Goal: Find specific page/section: Find specific page/section

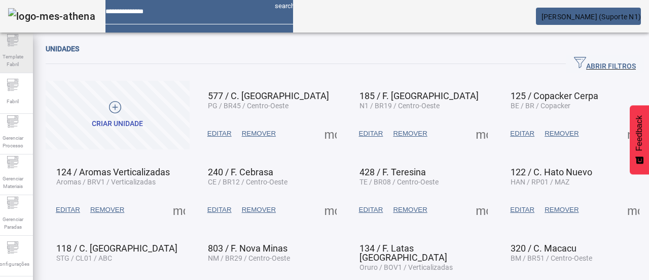
click at [22, 58] on span "Template Fabril" at bounding box center [12, 60] width 30 height 21
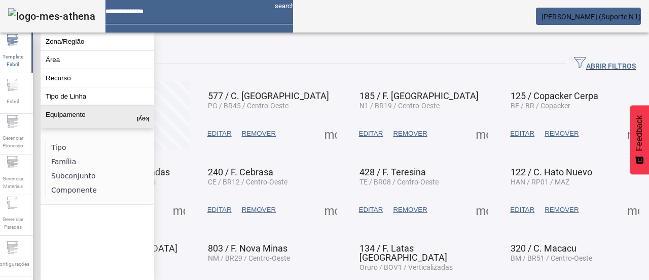
click at [97, 128] on button "Equipamento keyboard_arrow_up" at bounding box center [98, 117] width 114 height 22
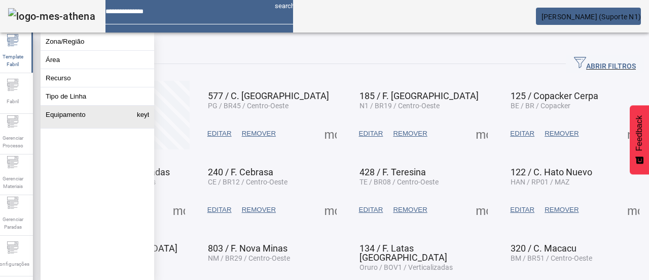
click at [97, 128] on button "Equipamento keyboard_arrow_up" at bounding box center [98, 117] width 114 height 22
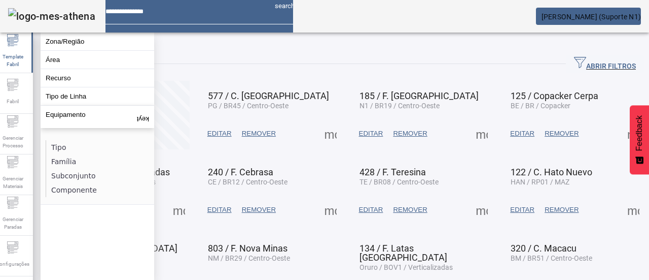
click at [75, 164] on li "Família" at bounding box center [100, 161] width 108 height 14
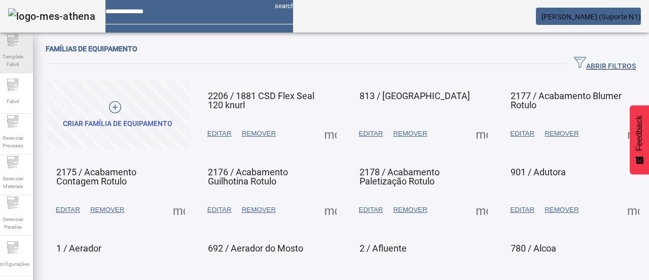
click at [26, 56] on span "Template Fabril" at bounding box center [12, 60] width 30 height 21
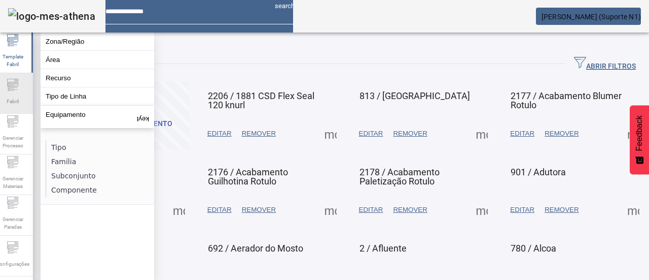
click at [22, 94] on span "Fabril" at bounding box center [13, 101] width 18 height 14
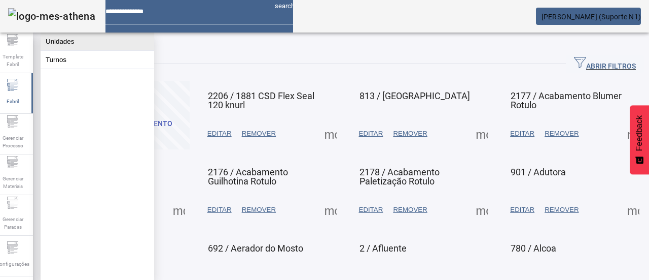
click at [87, 41] on button "Unidades" at bounding box center [98, 41] width 114 height 18
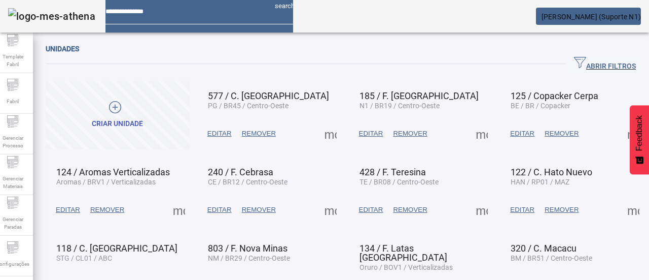
click at [574, 60] on icon "button" at bounding box center [580, 62] width 12 height 11
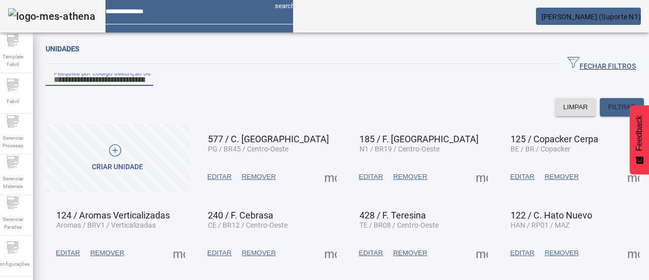
click at [145, 86] on input "Pesquise por Código descrição ou sigla" at bounding box center [99, 80] width 91 height 12
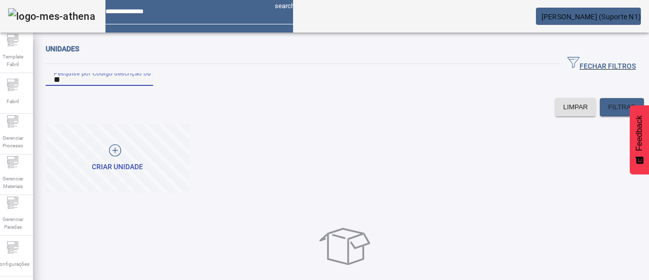
type input "*"
click at [145, 86] on input "Pesquise por Código descrição ou sigla" at bounding box center [99, 80] width 91 height 12
type input "***"
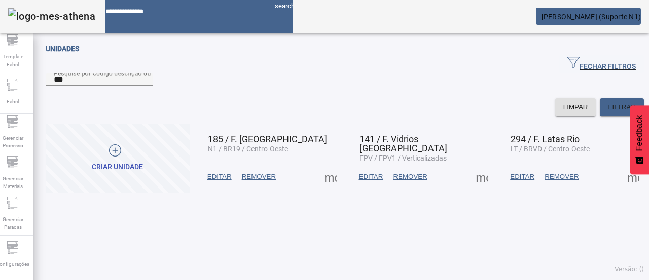
click at [279, 153] on span "N1 / BR19 / Centro-Oeste" at bounding box center [248, 149] width 80 height 8
click at [324, 189] on span at bounding box center [331, 176] width 24 height 24
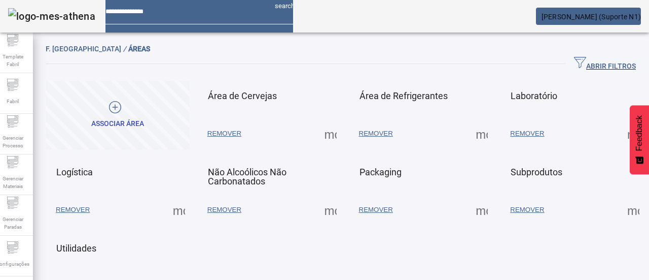
click at [574, 62] on icon "button" at bounding box center [580, 62] width 12 height 11
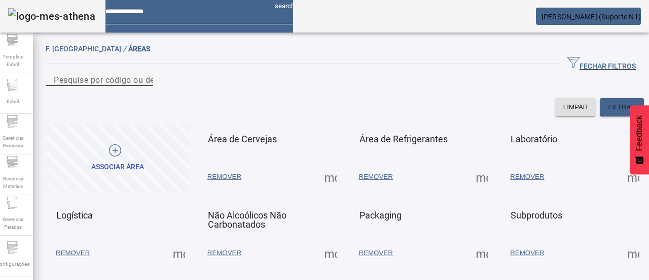
click at [145, 85] on div "Pesquise por código ou descrição" at bounding box center [99, 79] width 91 height 13
click at [323, 189] on span at bounding box center [331, 176] width 24 height 24
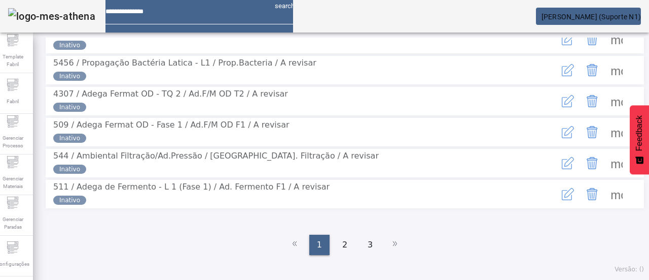
scroll to position [316, 0]
click at [342, 244] on span "2" at bounding box center [344, 244] width 5 height 12
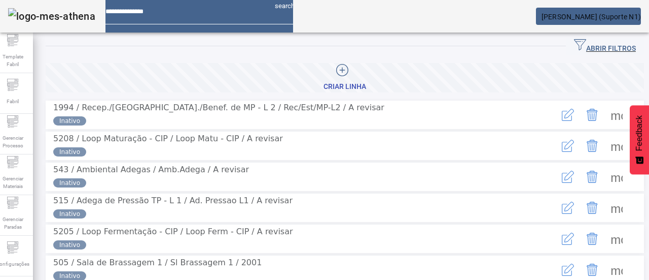
scroll to position [11, 0]
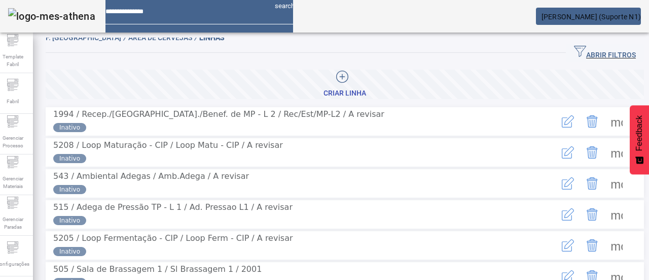
click at [574, 49] on icon "button" at bounding box center [580, 51] width 12 height 12
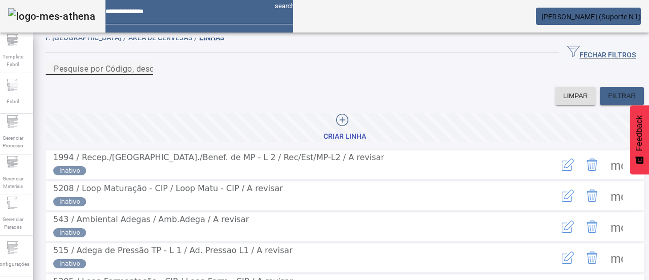
click at [145, 73] on div "Pesquise por Código, descrição, descrição abreviada ou descrição SAP" at bounding box center [99, 68] width 91 height 13
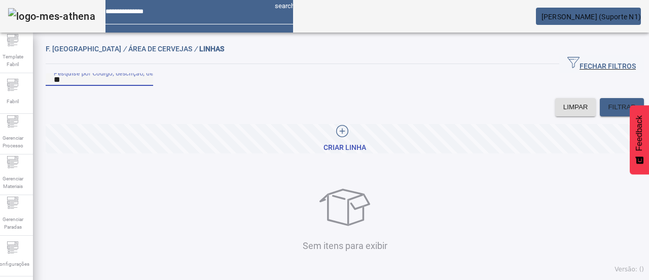
type input "*"
click at [612, 112] on span "FILTRAR" at bounding box center [622, 107] width 28 height 10
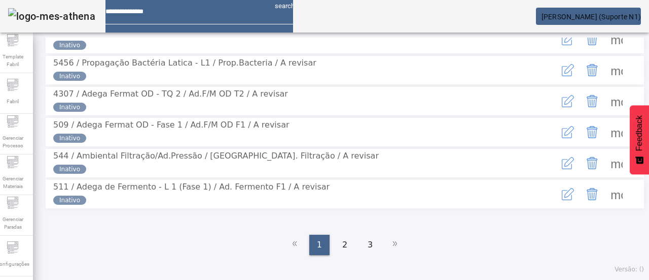
scroll to position [373, 0]
click at [342, 249] on span "2" at bounding box center [344, 244] width 5 height 12
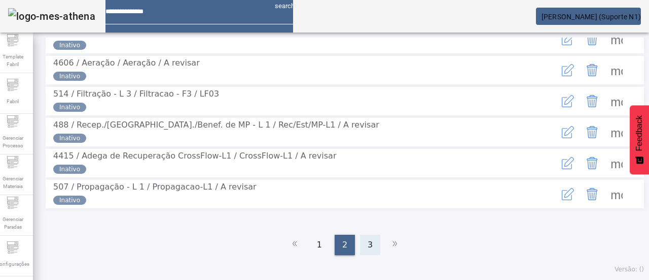
click at [360, 248] on div "3" at bounding box center [370, 244] width 20 height 20
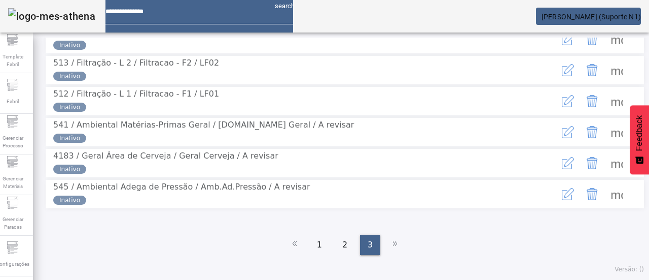
scroll to position [336, 0]
click at [391, 245] on ul "1 2 3" at bounding box center [345, 244] width 599 height 20
click at [386, 245] on ul "1 2 3" at bounding box center [345, 244] width 599 height 20
click at [336, 245] on div "2" at bounding box center [345, 244] width 20 height 20
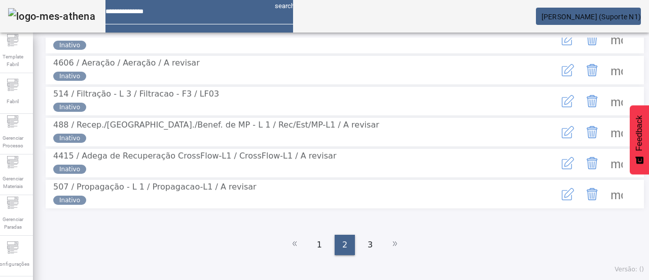
scroll to position [355, 0]
click at [313, 255] on div "1" at bounding box center [319, 244] width 20 height 20
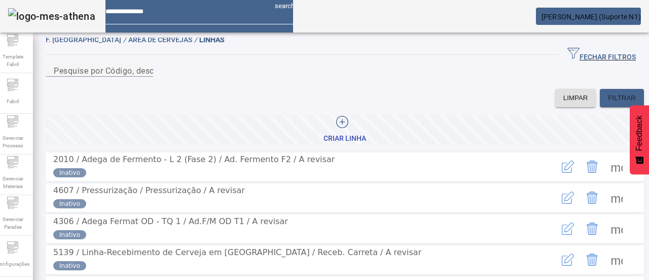
scroll to position [0, 0]
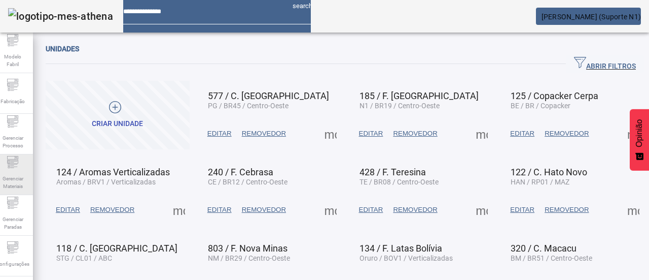
click at [20, 184] on font "Gerenciar Materiais" at bounding box center [13, 182] width 21 height 13
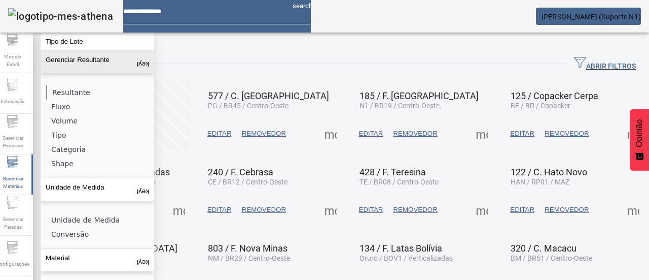
click at [117, 93] on li "Resultante" at bounding box center [100, 92] width 108 height 14
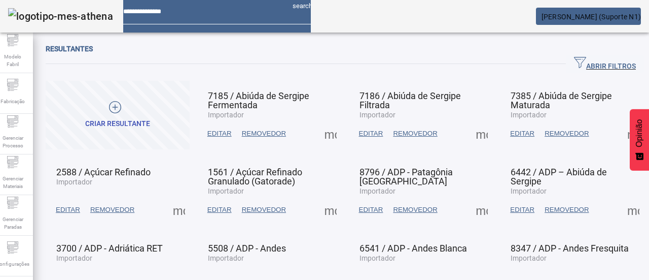
click at [574, 61] on icon "button" at bounding box center [580, 62] width 12 height 12
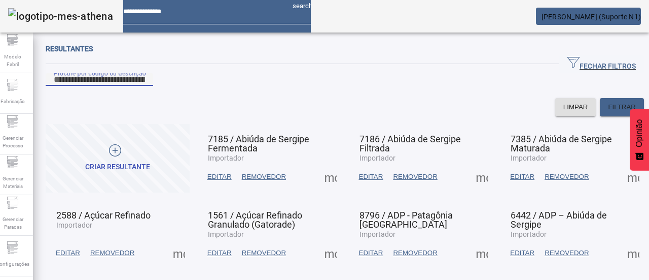
click at [145, 86] on input "Procure por código ou descrição" at bounding box center [99, 80] width 91 height 12
paste input "**********"
type input "**********"
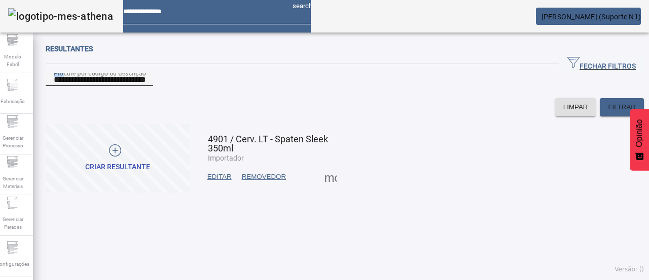
drag, startPoint x: 191, startPoint y: 81, endPoint x: 60, endPoint y: 84, distance: 131.4
click at [60, 84] on div "**********" at bounding box center [99, 79] width 91 height 13
drag, startPoint x: 173, startPoint y: 94, endPoint x: 31, endPoint y: 104, distance: 142.9
click at [31, 104] on div "**********" at bounding box center [324, 140] width 665 height 280
paste input "**********"
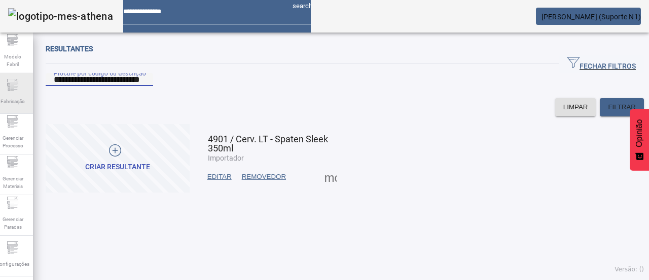
type input "**********"
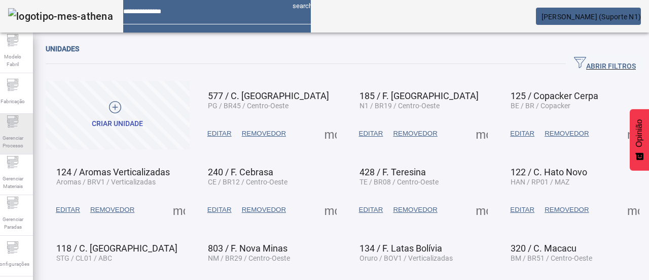
click at [19, 126] on icon at bounding box center [13, 121] width 12 height 12
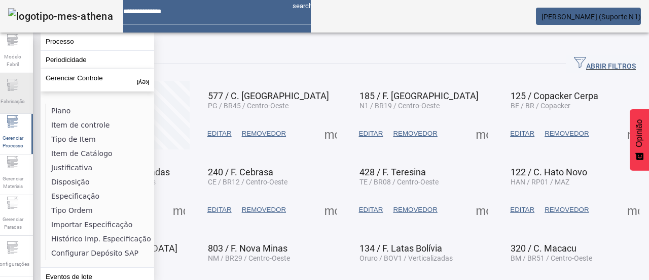
click at [18, 104] on span "Fabricação" at bounding box center [12, 101] width 30 height 14
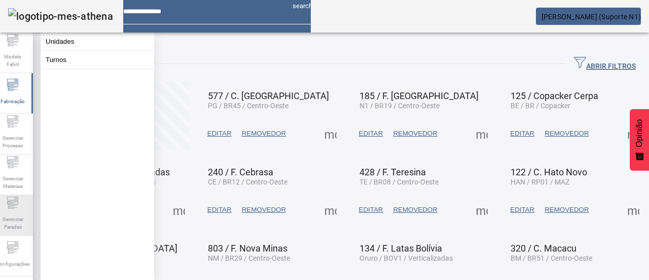
click at [18, 216] on font "Gerenciar Paradas" at bounding box center [13, 222] width 21 height 13
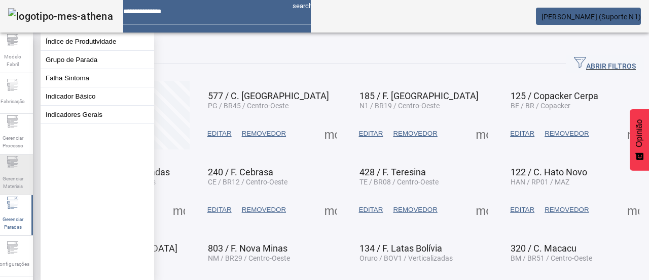
click at [17, 171] on span "Gerenciar Materiais" at bounding box center [12, 181] width 30 height 21
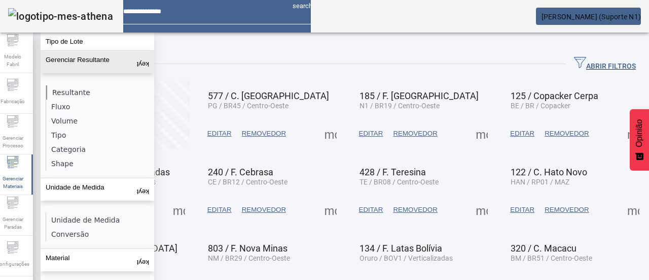
click at [87, 89] on li "Resultante" at bounding box center [100, 92] width 108 height 14
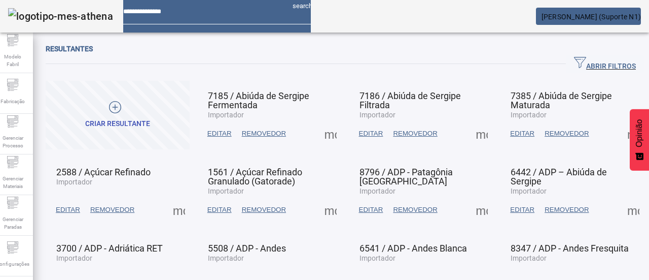
drag, startPoint x: 553, startPoint y: 60, endPoint x: 527, endPoint y: 74, distance: 29.7
click at [574, 60] on icon "button" at bounding box center [580, 62] width 12 height 12
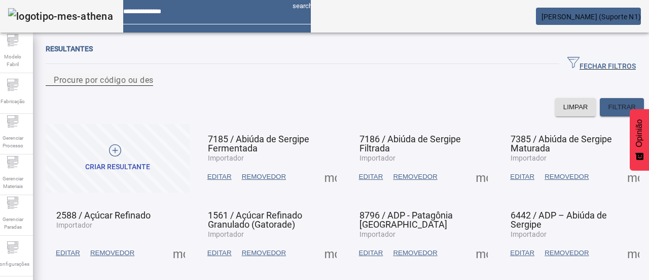
click at [145, 86] on input "Procure por código ou descrição" at bounding box center [99, 80] width 91 height 12
paste input "**********"
type input "**********"
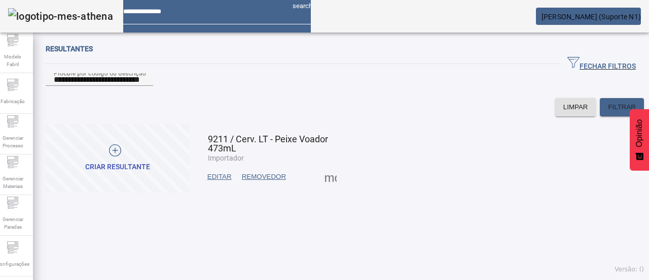
click at [325, 189] on span at bounding box center [331, 176] width 24 height 24
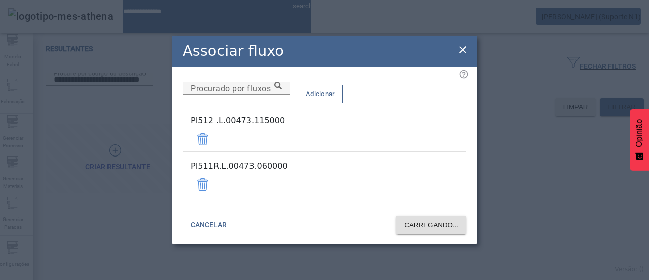
click at [464, 53] on icon at bounding box center [463, 49] width 7 height 7
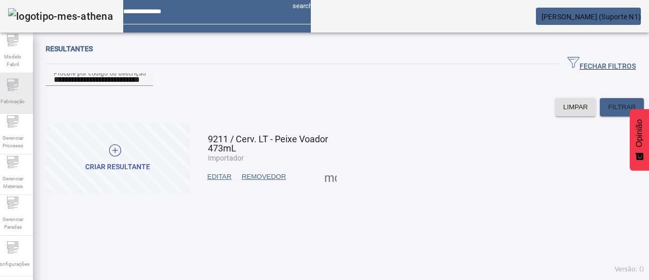
click at [17, 86] on icon at bounding box center [13, 85] width 12 height 12
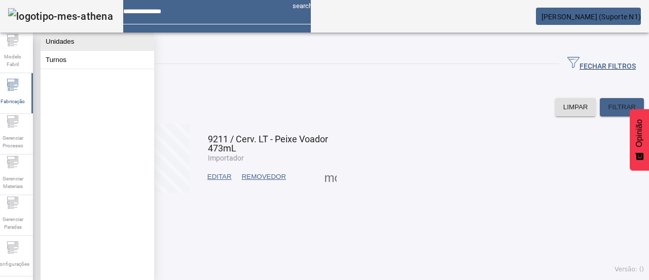
click at [80, 40] on button "Unidades" at bounding box center [98, 41] width 114 height 18
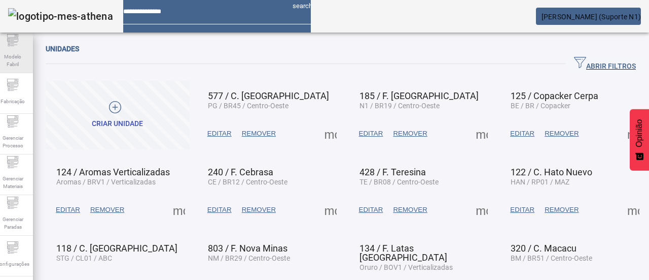
click at [23, 59] on font "Modelo Fabril" at bounding box center [13, 60] width 24 height 15
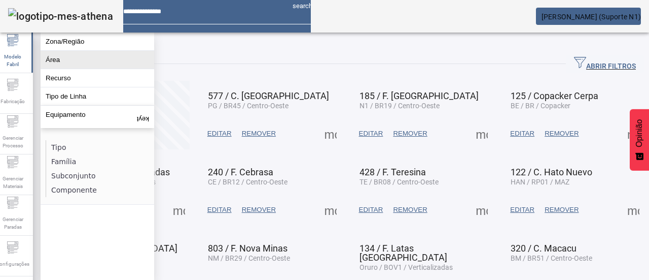
click at [105, 68] on button "Área" at bounding box center [98, 60] width 114 height 18
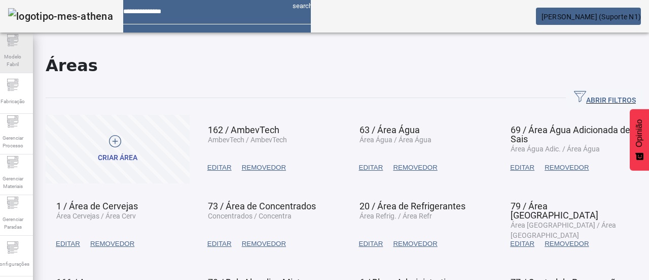
click at [21, 54] on font "Modelo Fabril" at bounding box center [12, 60] width 17 height 13
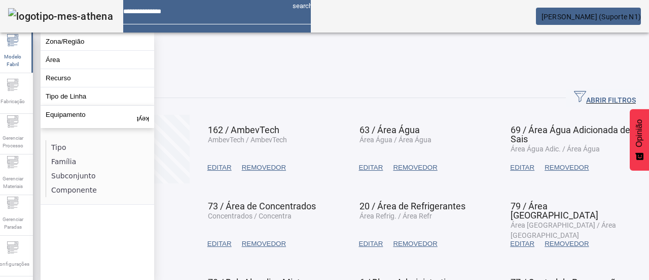
click at [251, 53] on h1 "Áreas" at bounding box center [345, 65] width 599 height 24
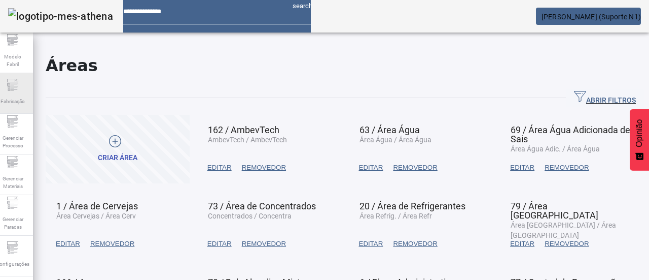
click at [19, 91] on icon at bounding box center [13, 85] width 12 height 12
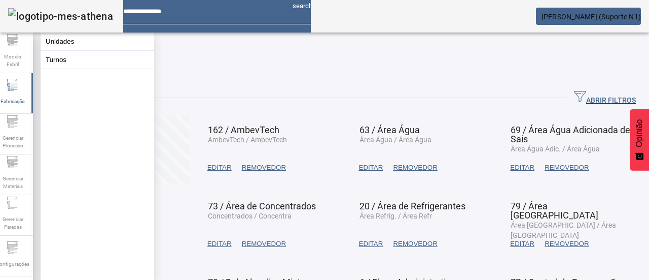
drag, startPoint x: 200, startPoint y: 51, endPoint x: 191, endPoint y: 52, distance: 9.8
click at [198, 53] on h1 "Áreas" at bounding box center [345, 65] width 599 height 24
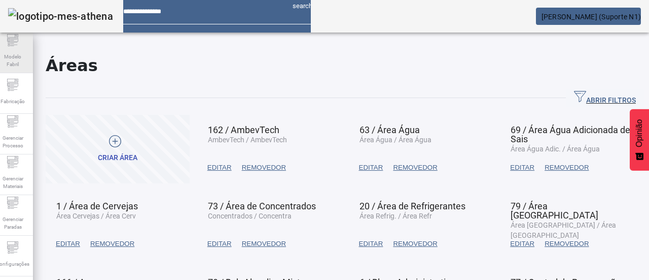
click at [23, 50] on span "Modelo Fabril" at bounding box center [12, 60] width 30 height 21
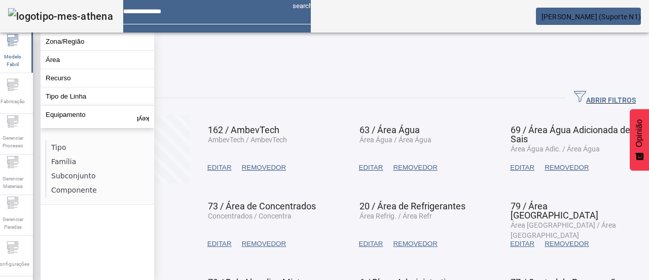
click at [214, 53] on h1 "Áreas" at bounding box center [345, 65] width 599 height 24
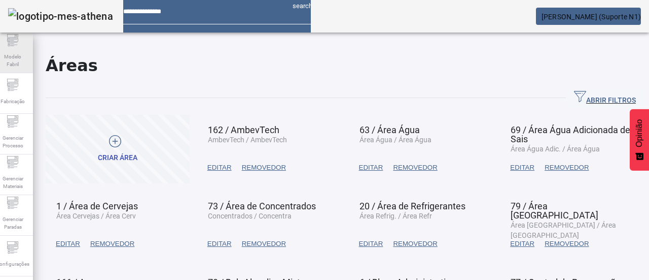
click at [10, 54] on font "Modelo Fabril" at bounding box center [12, 60] width 17 height 13
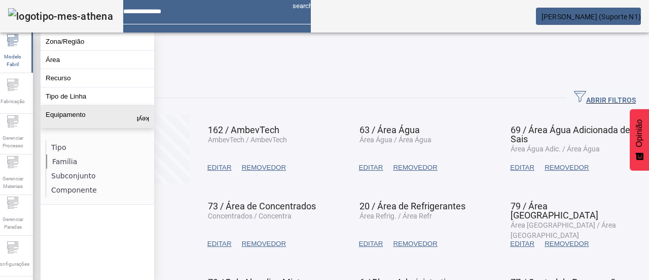
click at [98, 167] on li "Família" at bounding box center [100, 161] width 108 height 14
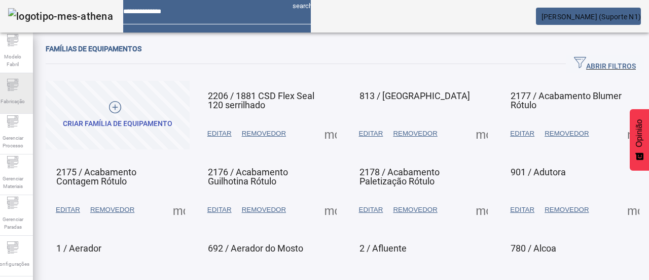
click at [6, 88] on div "Fabricação" at bounding box center [12, 93] width 41 height 41
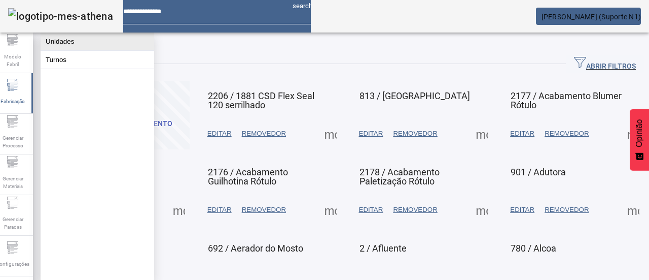
click at [63, 45] on font "Unidades" at bounding box center [60, 42] width 28 height 8
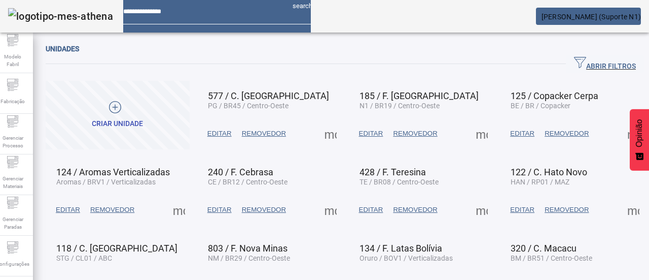
click at [574, 59] on icon "button" at bounding box center [580, 62] width 12 height 12
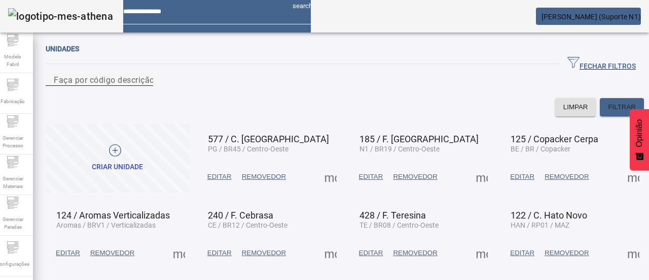
click at [145, 86] on input "Faça por código descrição ou sigla" at bounding box center [99, 80] width 91 height 12
type input "***"
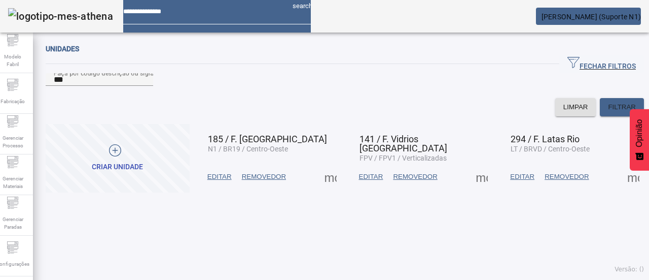
click at [321, 189] on span at bounding box center [331, 176] width 24 height 24
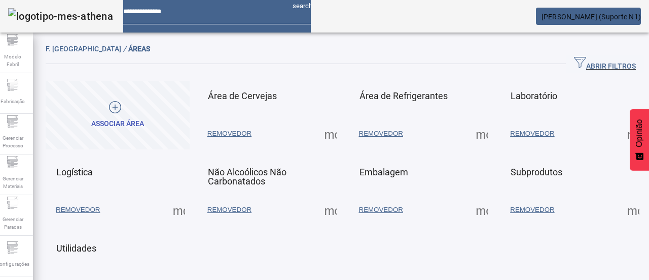
click at [324, 130] on span at bounding box center [331, 133] width 24 height 24
